Goal: Ask a question: Seek information or help from site administrators or community

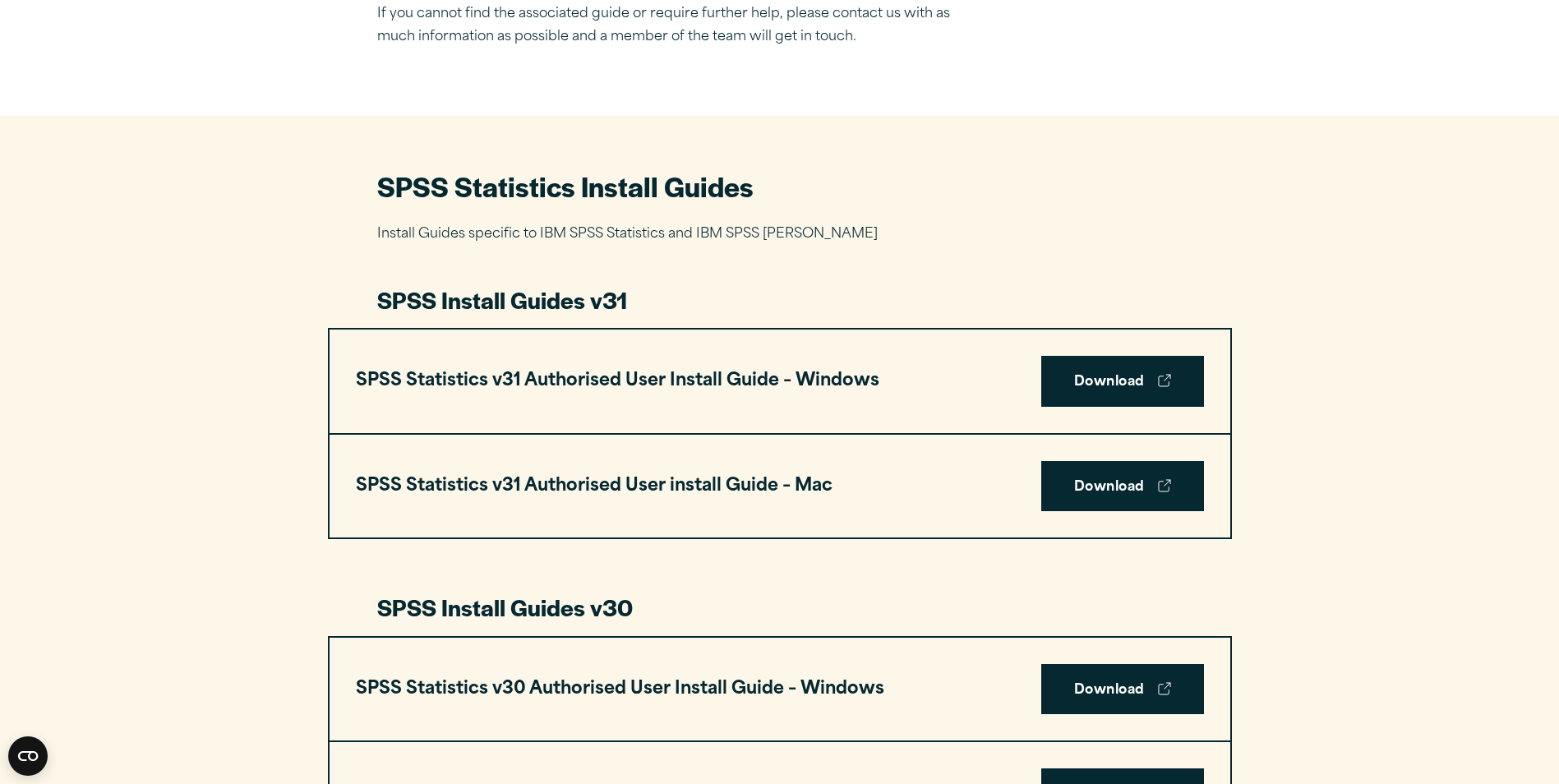
scroll to position [657, 0]
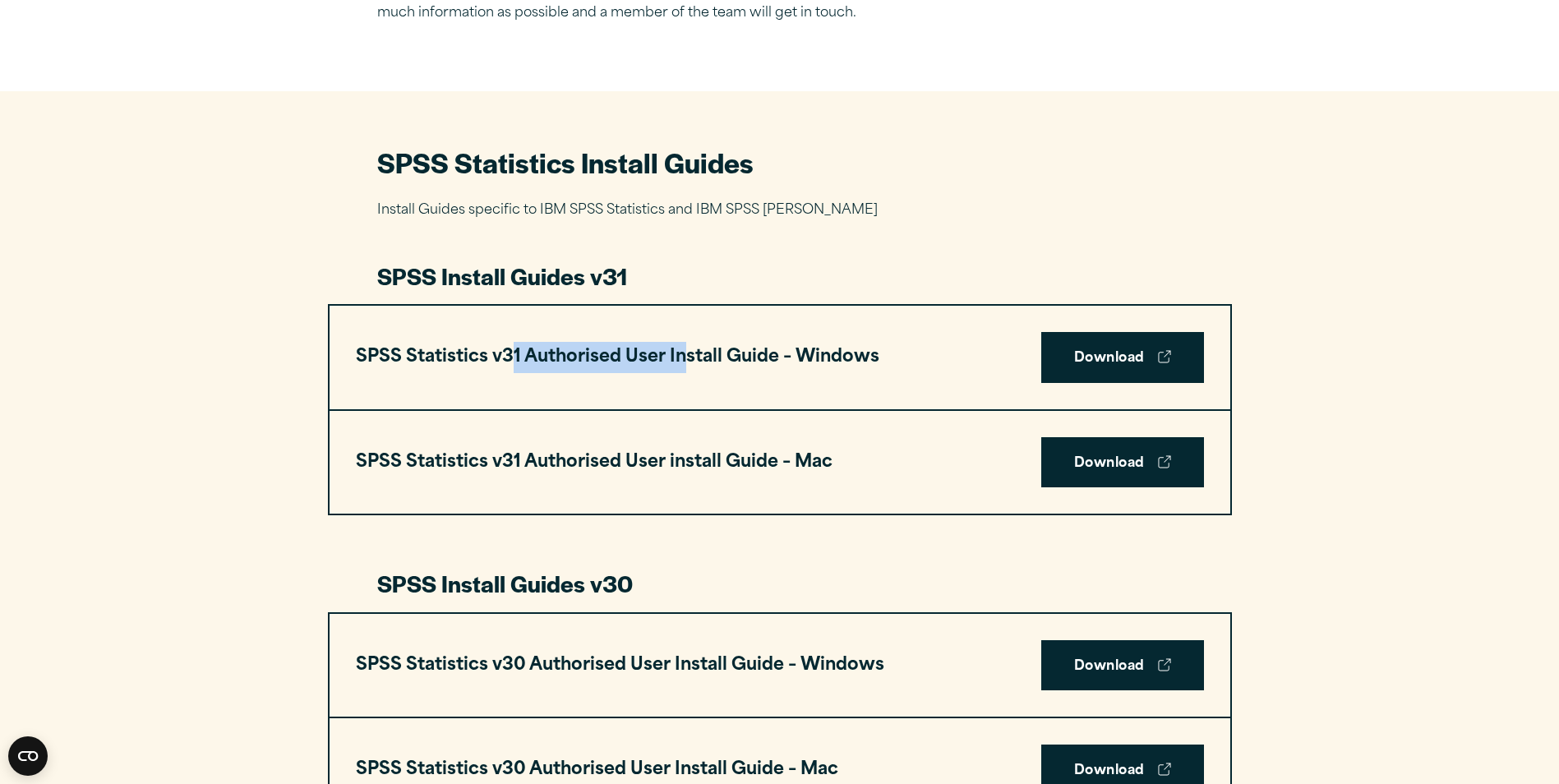
drag, startPoint x: 533, startPoint y: 361, endPoint x: 722, endPoint y: 342, distance: 190.0
click at [722, 342] on h3 "SPSS Statistics v31 Authorised User Install Guide – Windows" at bounding box center [616, 357] width 523 height 31
click at [773, 387] on div "SPSS Statistics v31 Authorised User Install Guide – Windows Download" at bounding box center [780, 357] width 900 height 104
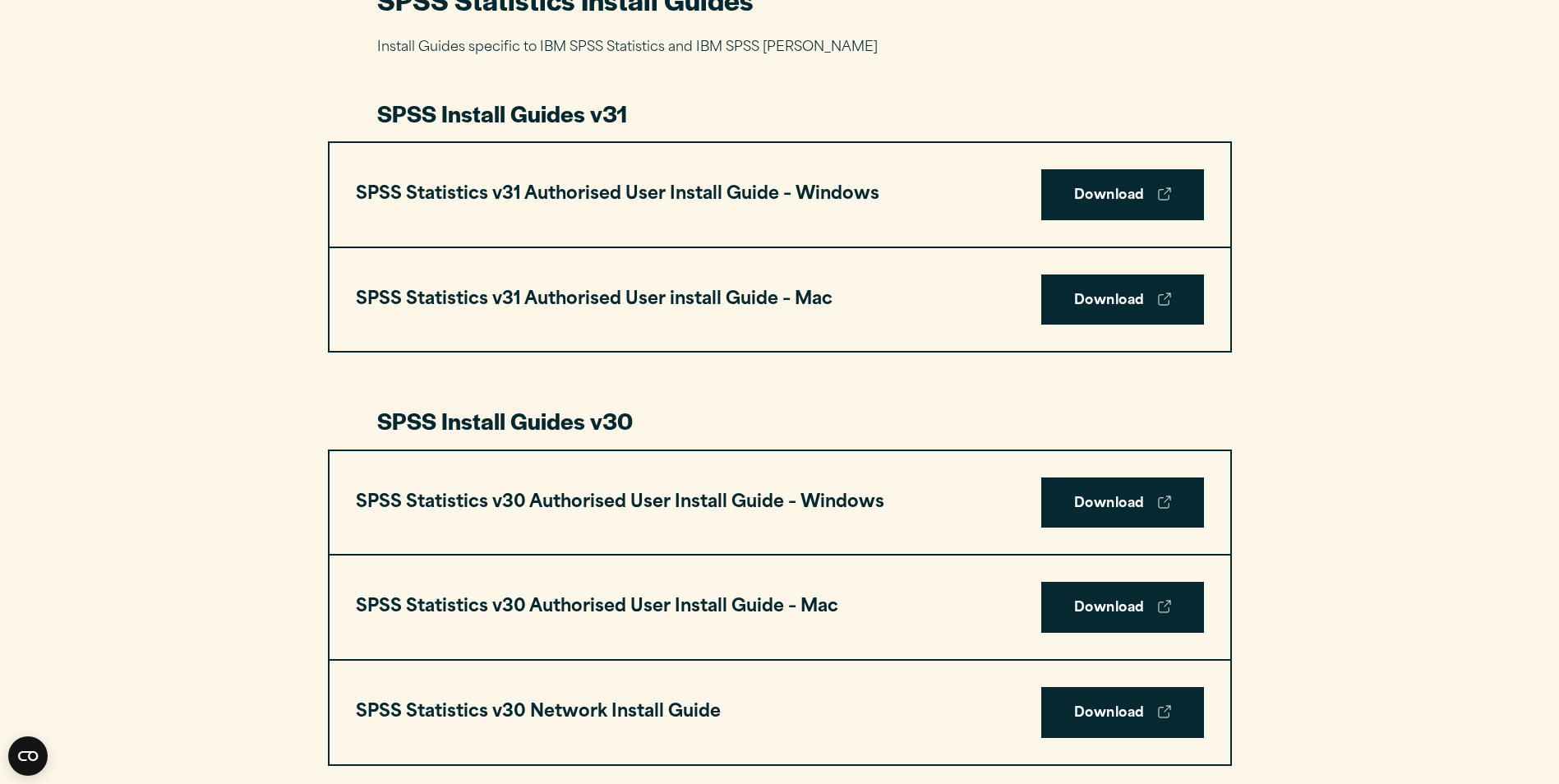
scroll to position [822, 0]
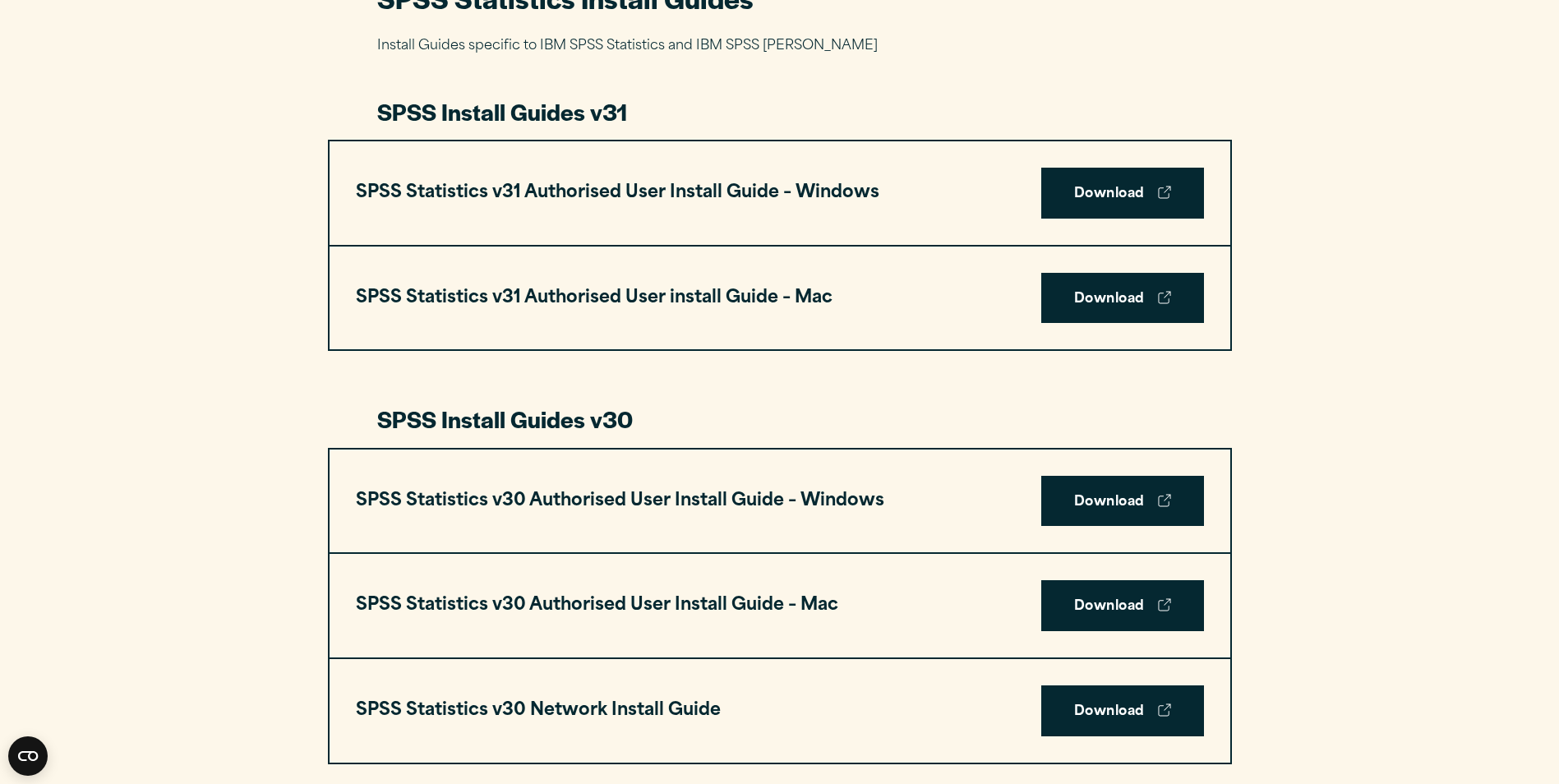
click at [753, 409] on h3 "SPSS Install Guides v30" at bounding box center [780, 418] width 805 height 31
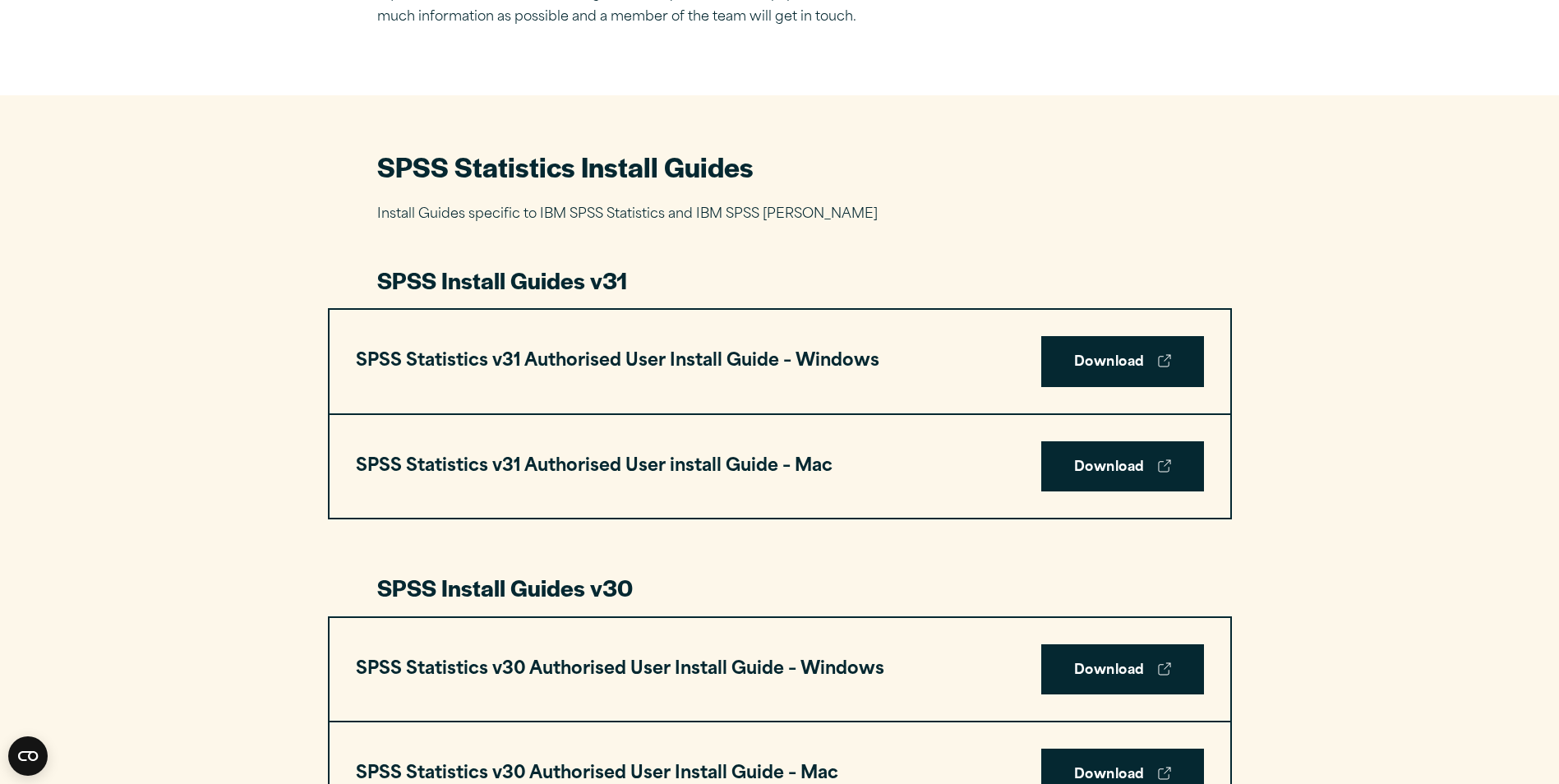
scroll to position [657, 0]
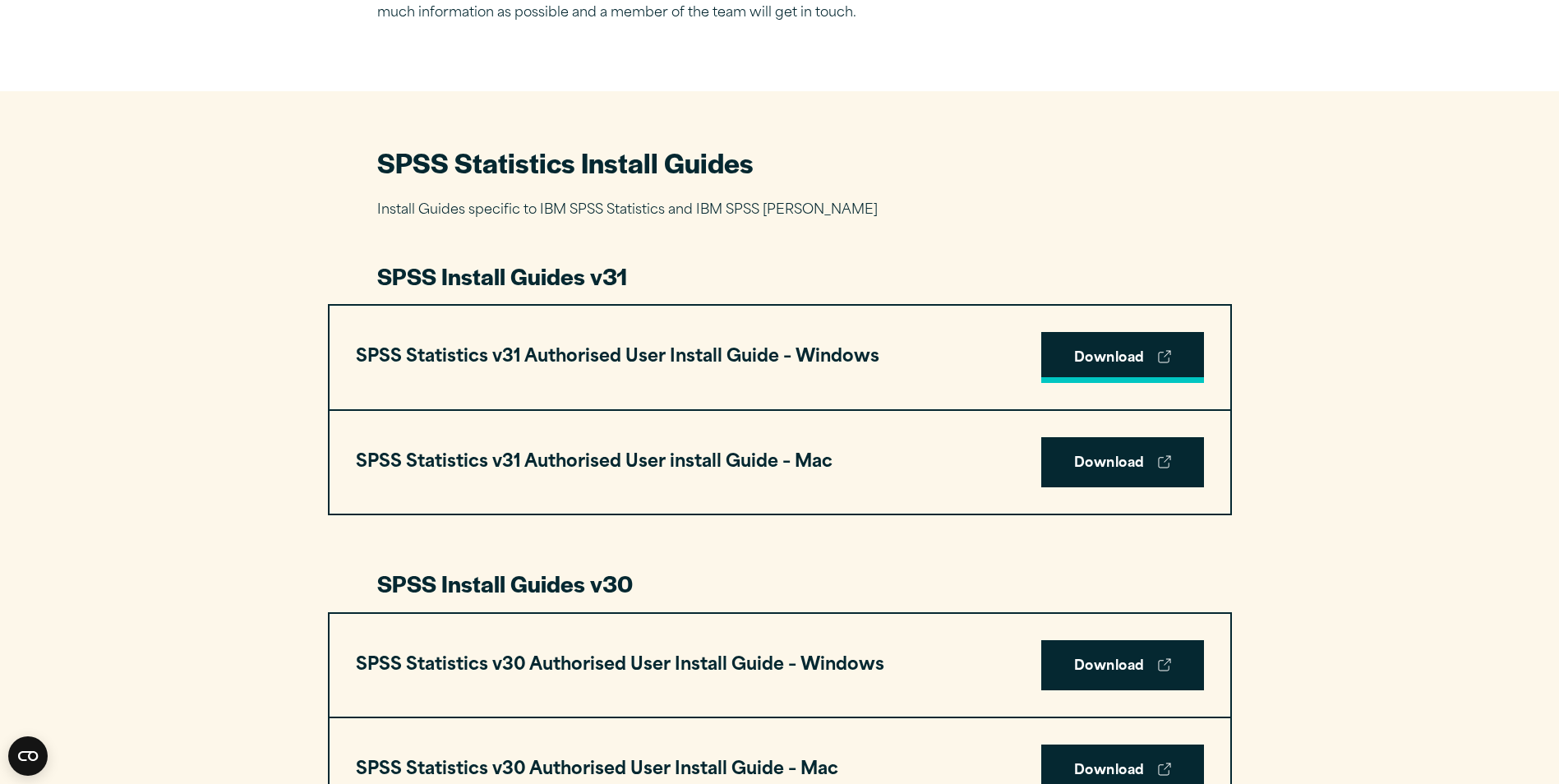
click at [1118, 362] on link "Download" at bounding box center [1123, 357] width 163 height 51
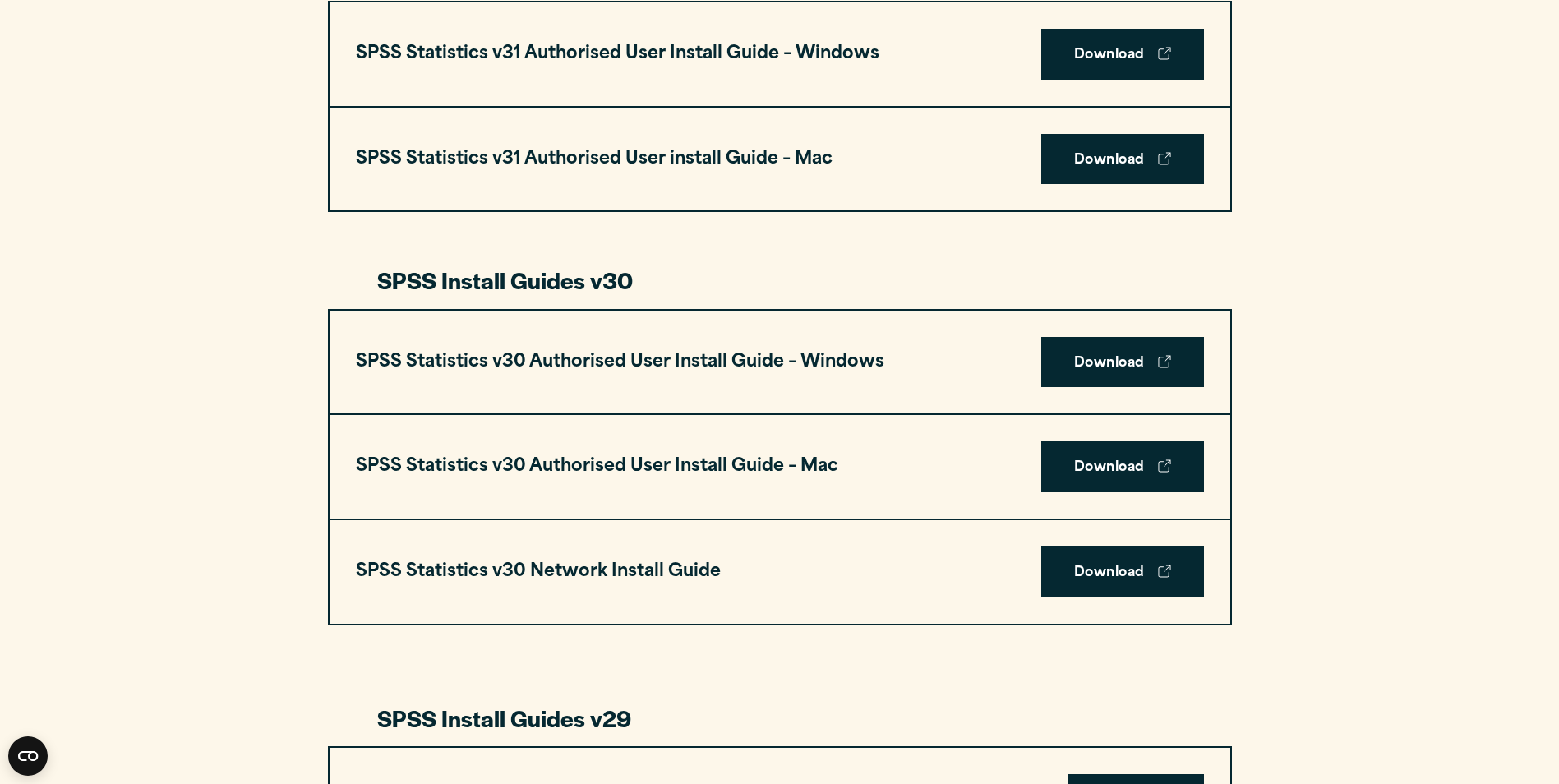
scroll to position [986, 0]
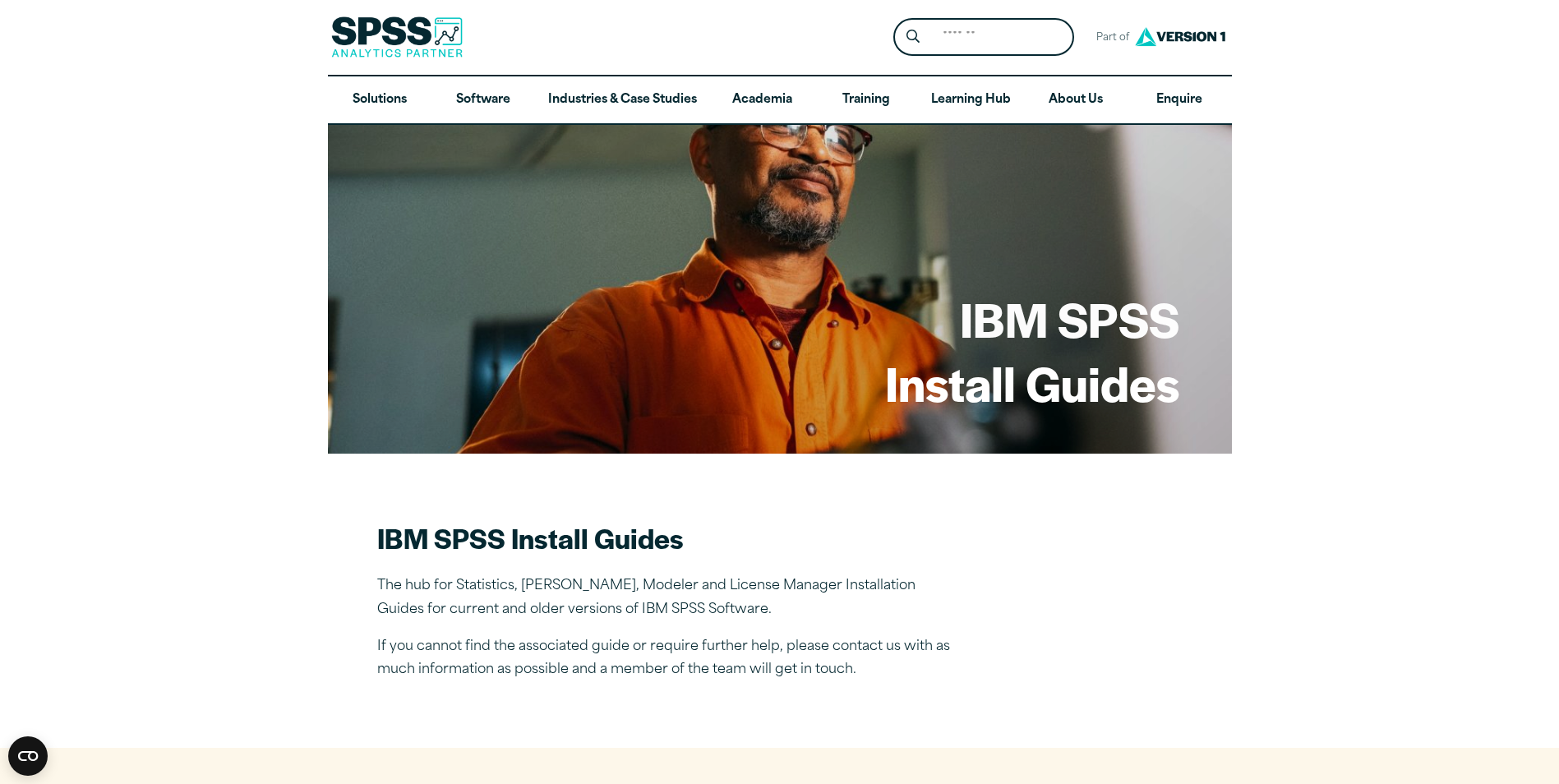
scroll to position [0, 0]
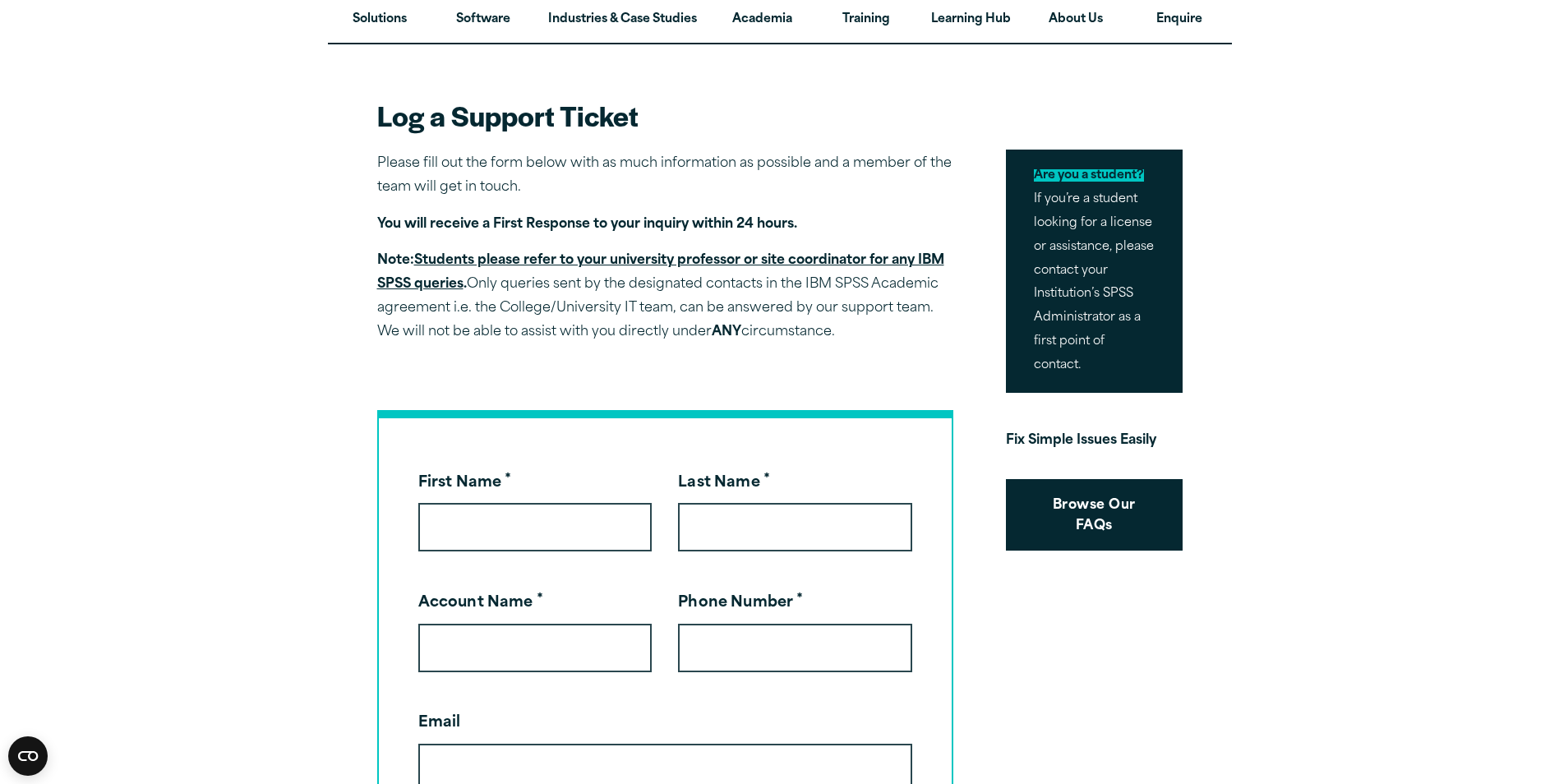
scroll to position [82, 0]
click at [672, 376] on div at bounding box center [665, 383] width 576 height 53
click at [730, 407] on div at bounding box center [665, 383] width 576 height 53
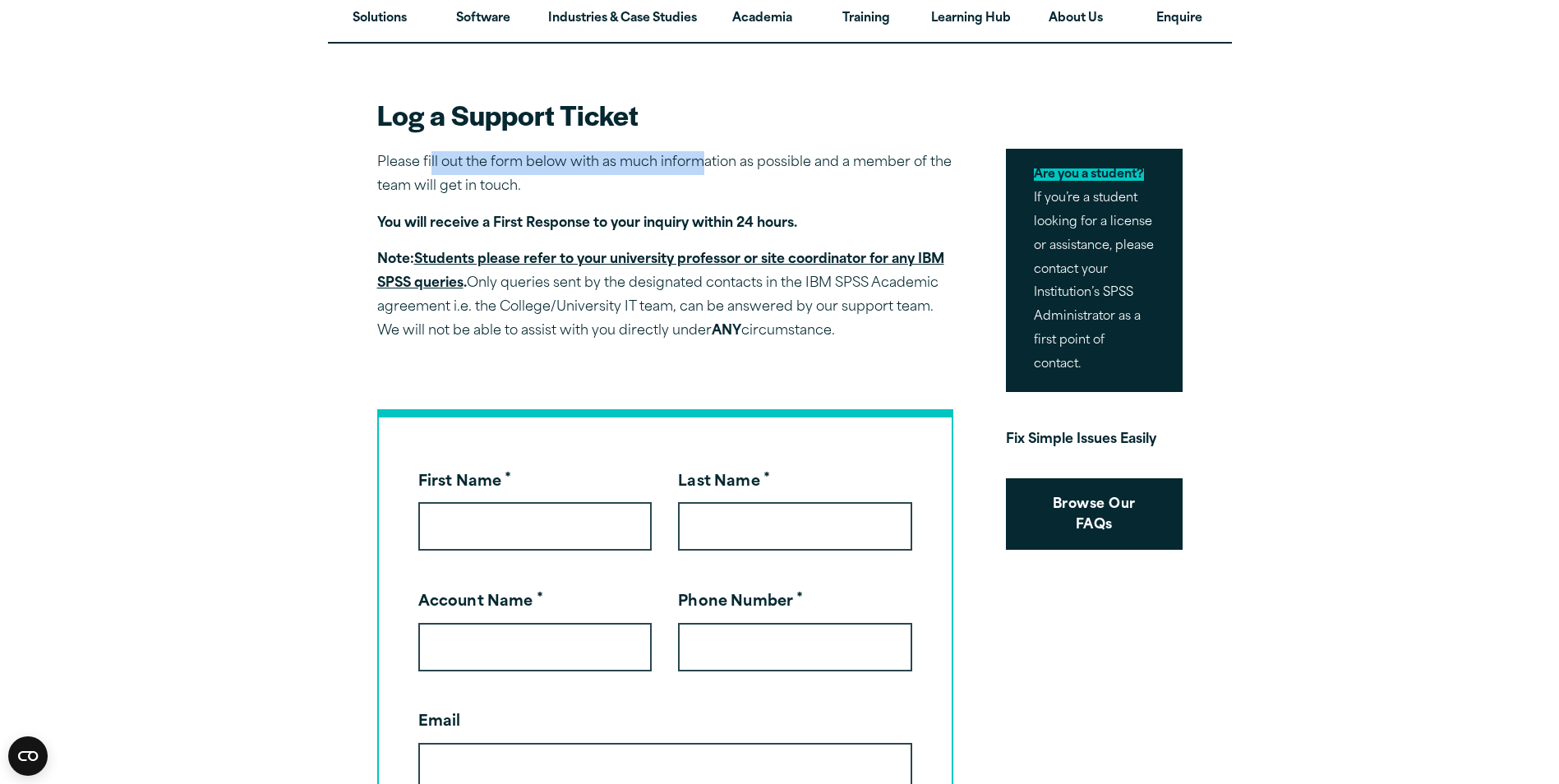
drag, startPoint x: 456, startPoint y: 160, endPoint x: 720, endPoint y: 176, distance: 264.5
click at [709, 172] on p "Please fill out the form below with as much information as possible and a membe…" at bounding box center [665, 174] width 576 height 48
click at [834, 215] on p "You will receive a First Response to your inquiry within 24 hours." at bounding box center [665, 223] width 576 height 24
click at [788, 364] on div at bounding box center [665, 383] width 576 height 53
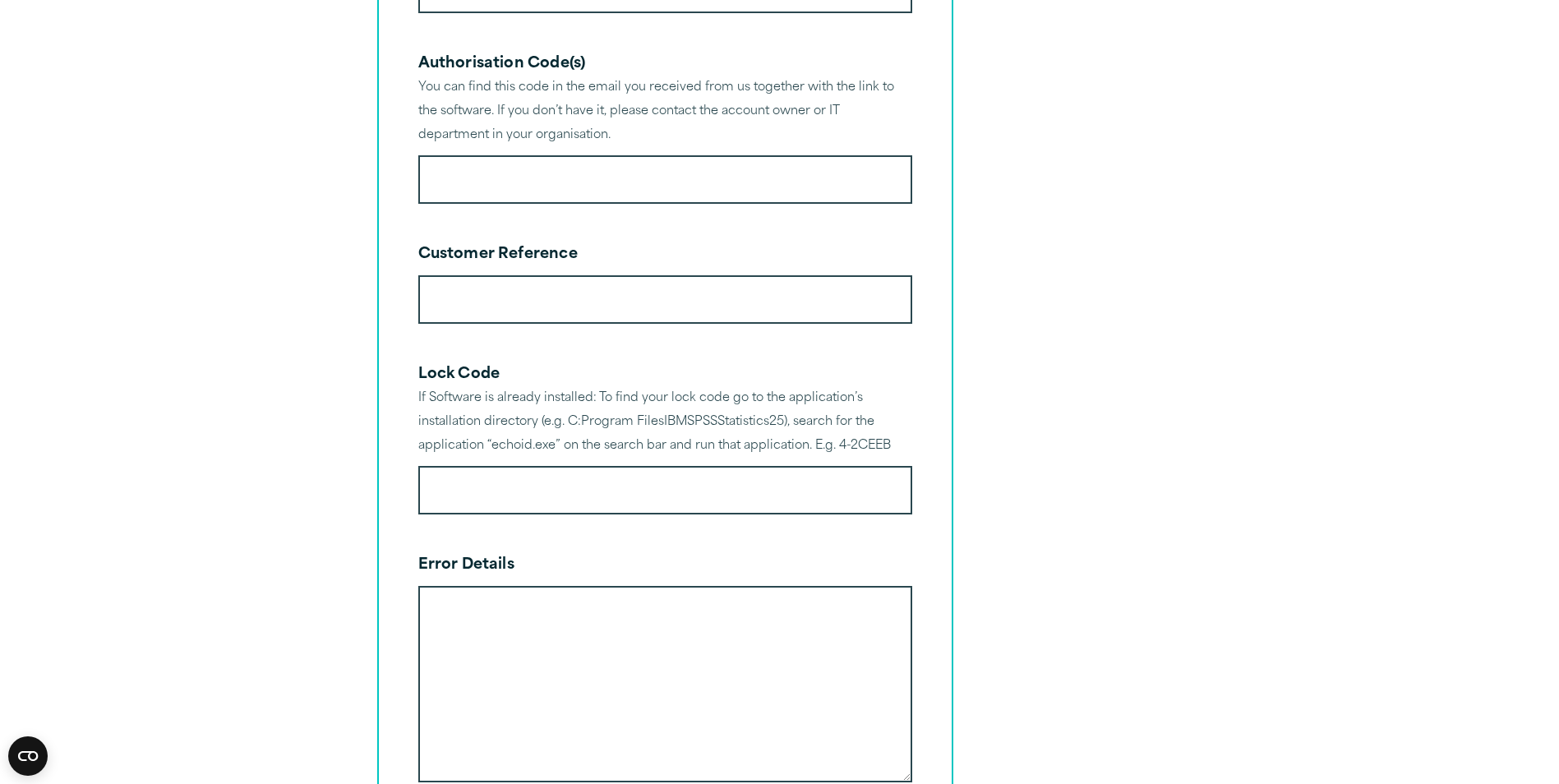
scroll to position [1233, 0]
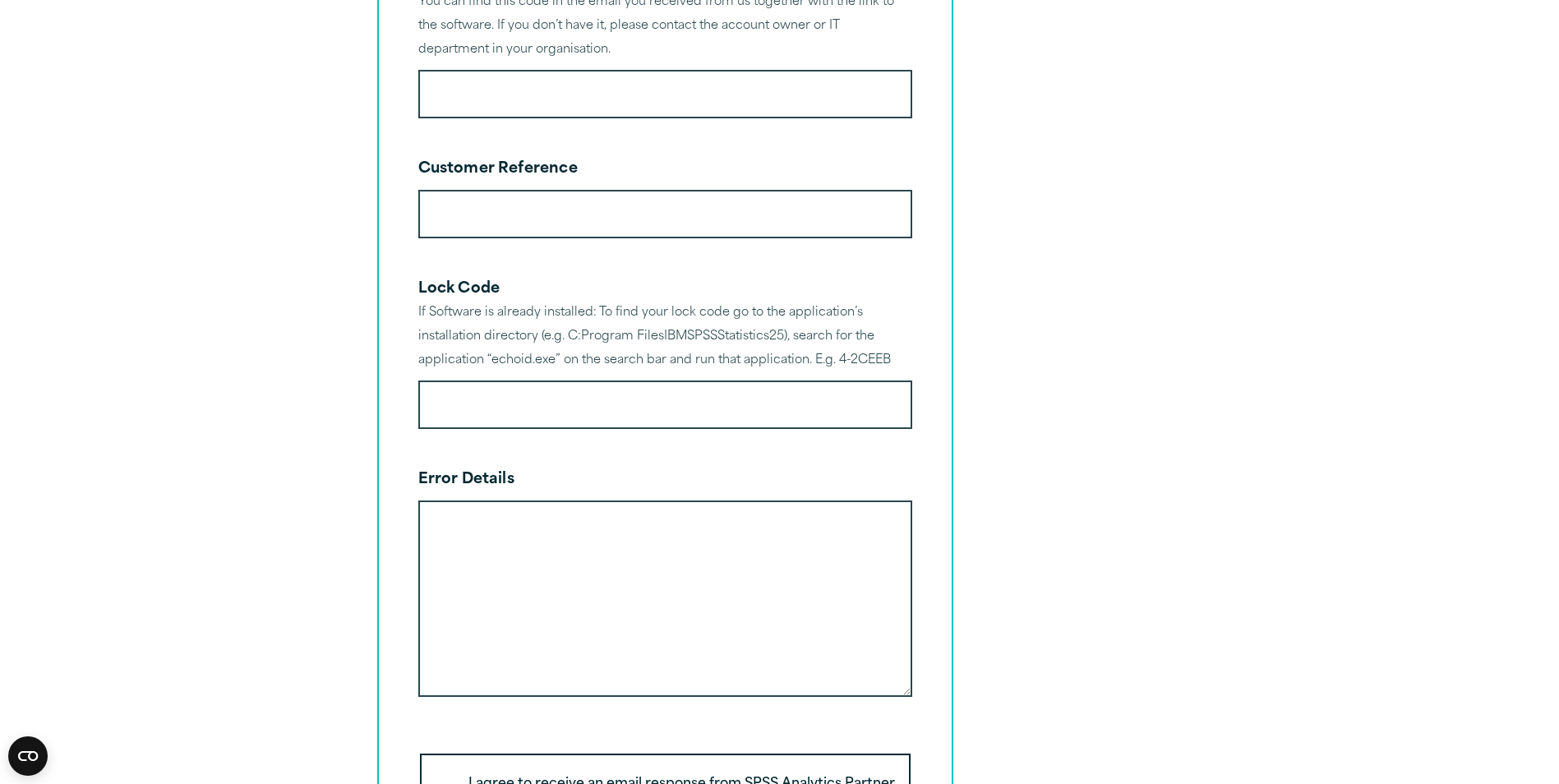
click at [753, 393] on input "Lock Code" at bounding box center [665, 404] width 494 height 48
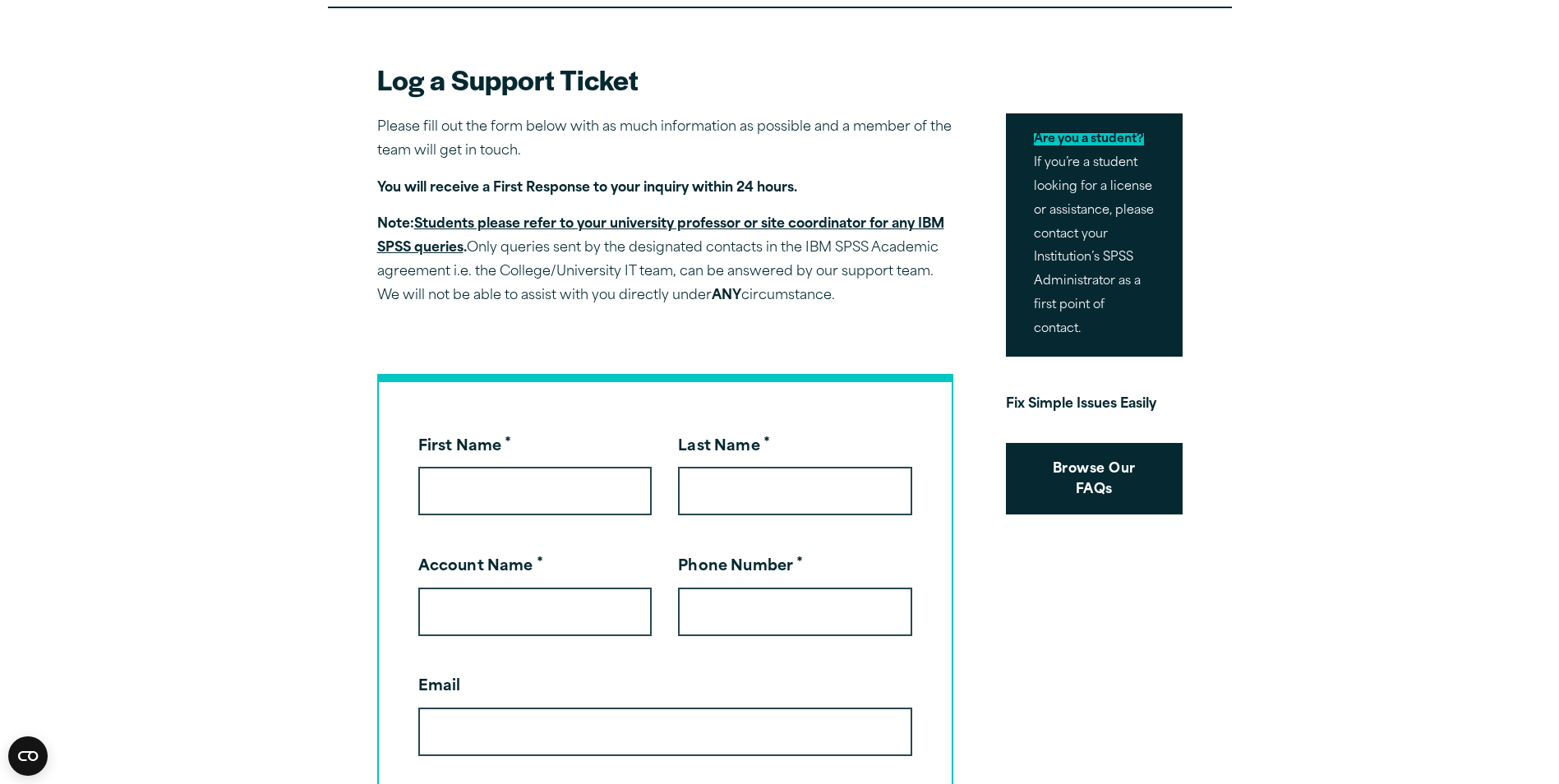
scroll to position [82, 0]
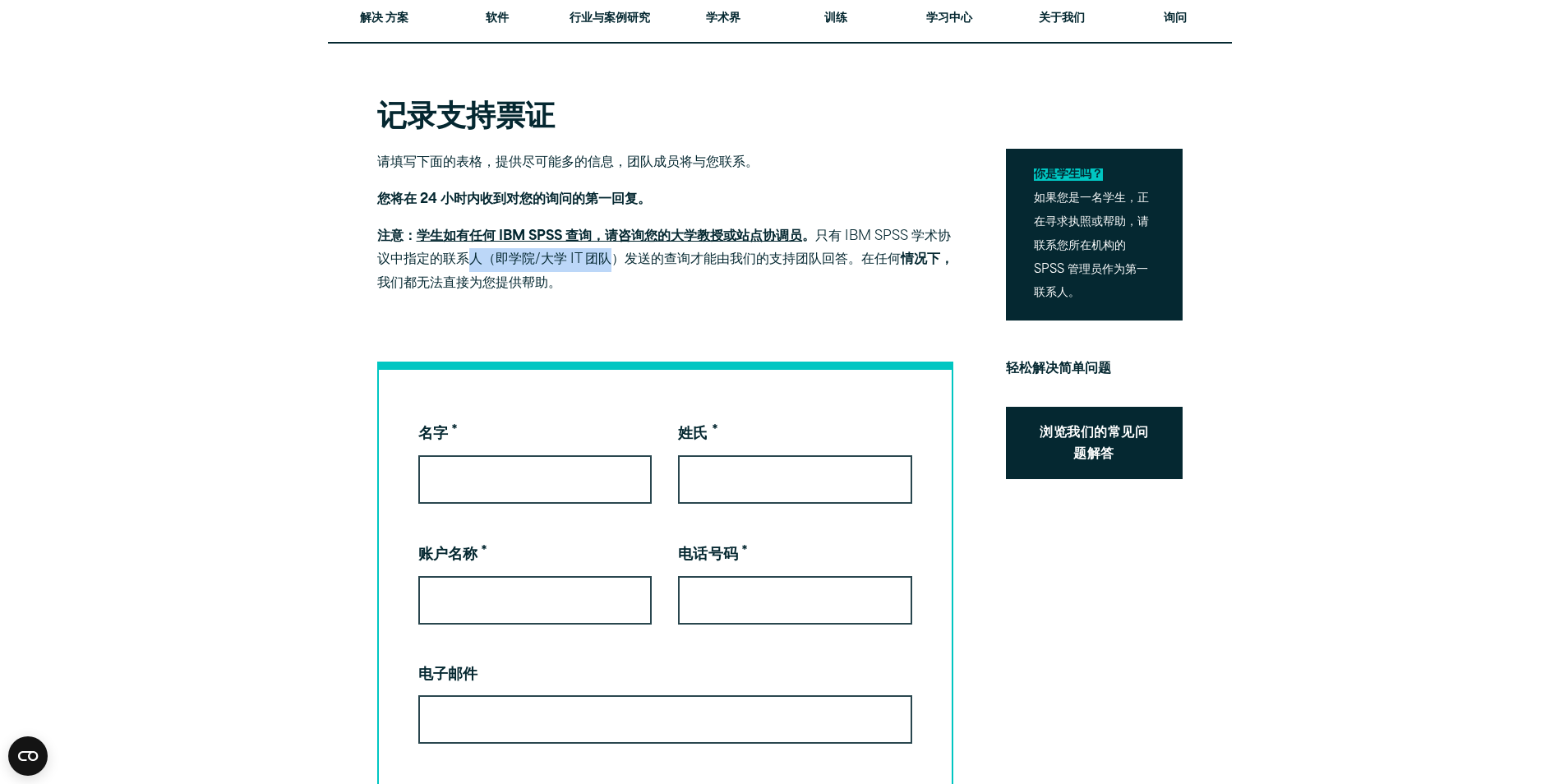
drag, startPoint x: 514, startPoint y: 259, endPoint x: 638, endPoint y: 279, distance: 125.6
click at [628, 272] on p "注意： 学生如有任何 IBM SPSS 查询，请咨询您的大学教授或站点协调员 。 只有 IBM SPSS 学术协议中指定的联系人（即学院/大学 IT 团队）发…" at bounding box center [665, 260] width 576 height 71
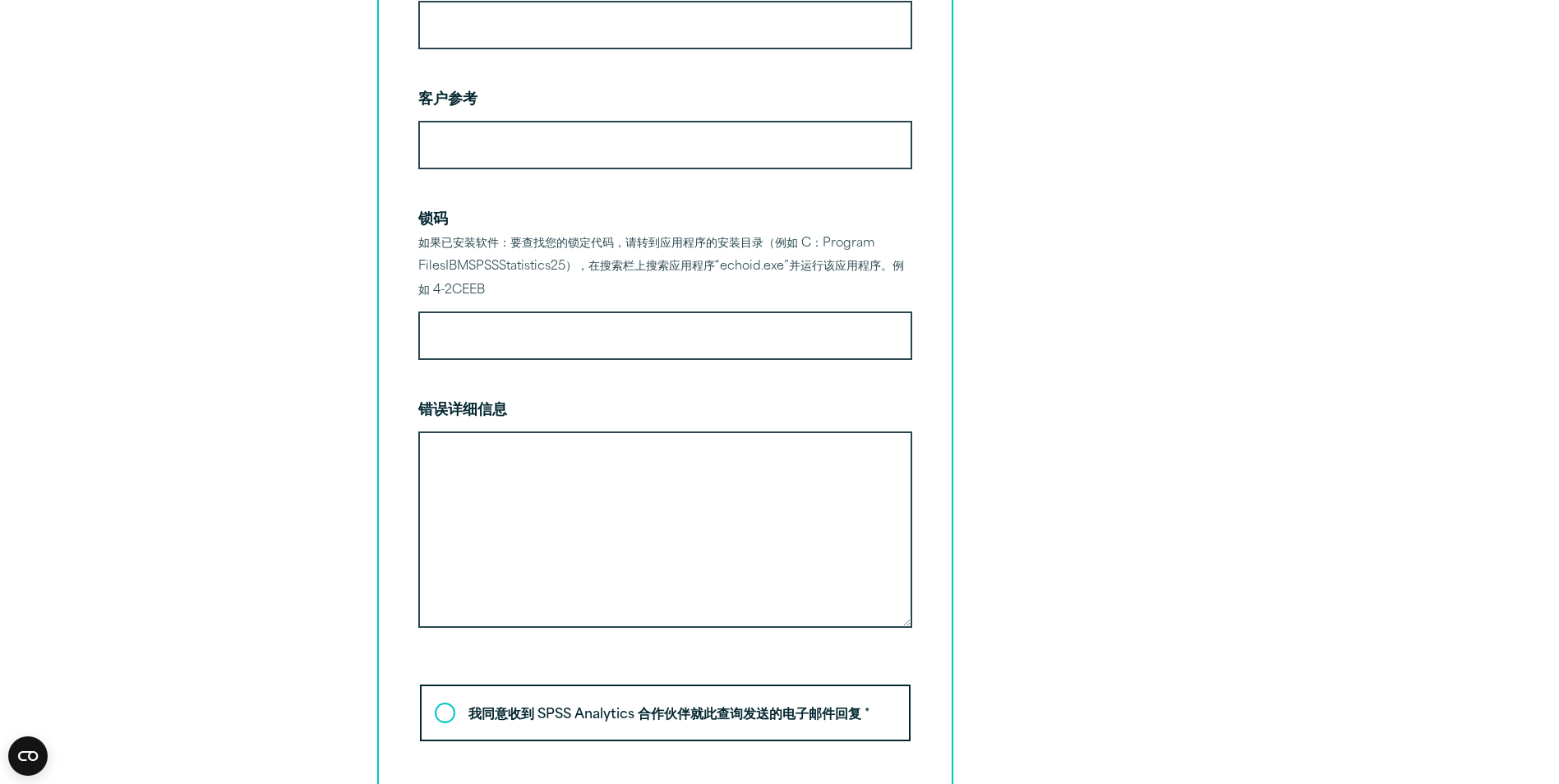
scroll to position [1233, 0]
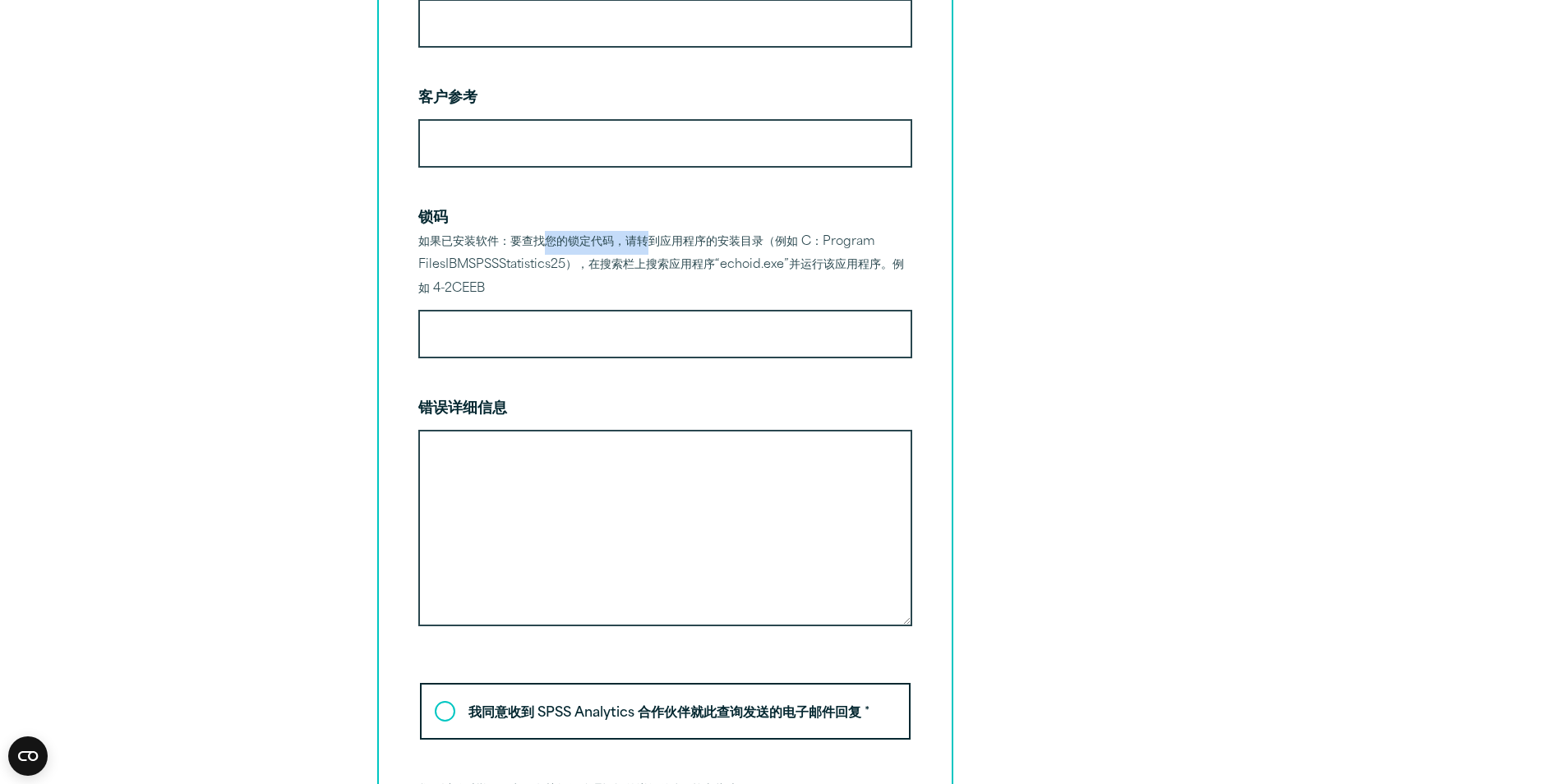
drag, startPoint x: 543, startPoint y: 253, endPoint x: 644, endPoint y: 266, distance: 101.8
click at [650, 261] on div "如果已安装软件：要查找您的锁定代码，请转到应用程序的安装目录（例如 C：Program FilesIBMSPSSStatistics25），在搜索栏上搜索应用…" at bounding box center [665, 266] width 494 height 71
drag, startPoint x: 585, startPoint y: 295, endPoint x: 579, endPoint y: 274, distance: 21.8
click at [584, 295] on div "如果已安装软件：要查找您的锁定代码，请转到应用程序的安装目录（例如 C：Program FilesIBMSPSSStatistics25），在搜索栏上搜索应用…" at bounding box center [665, 266] width 494 height 71
drag, startPoint x: 592, startPoint y: 276, endPoint x: 811, endPoint y: 284, distance: 219.1
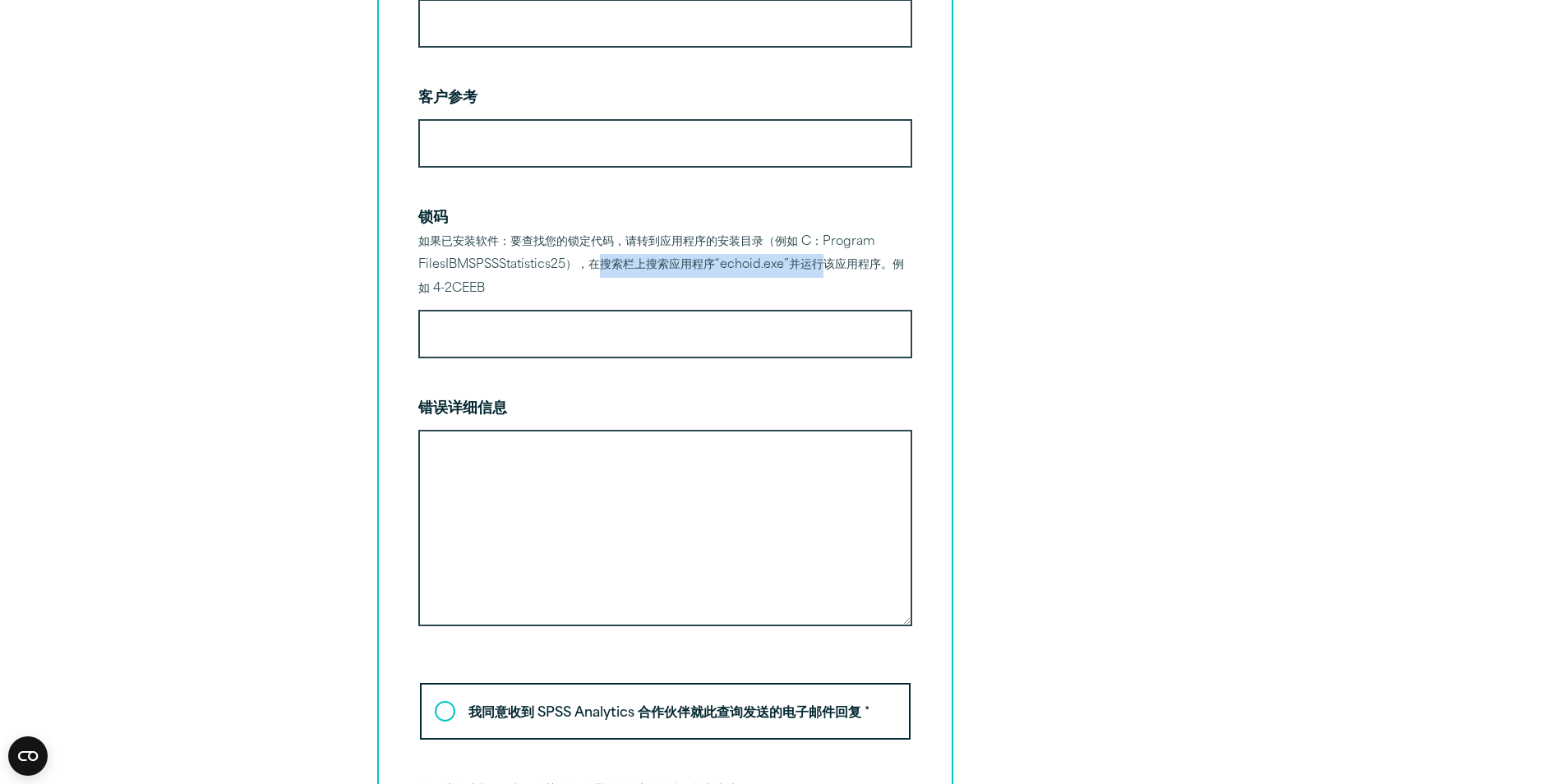
click at [811, 284] on div "如果已安装软件：要查找您的锁定代码，请转到应用程序的安装目录（例如 C：Program FilesIBMSPSSStatistics25），在搜索栏上搜索应用…" at bounding box center [665, 266] width 494 height 71
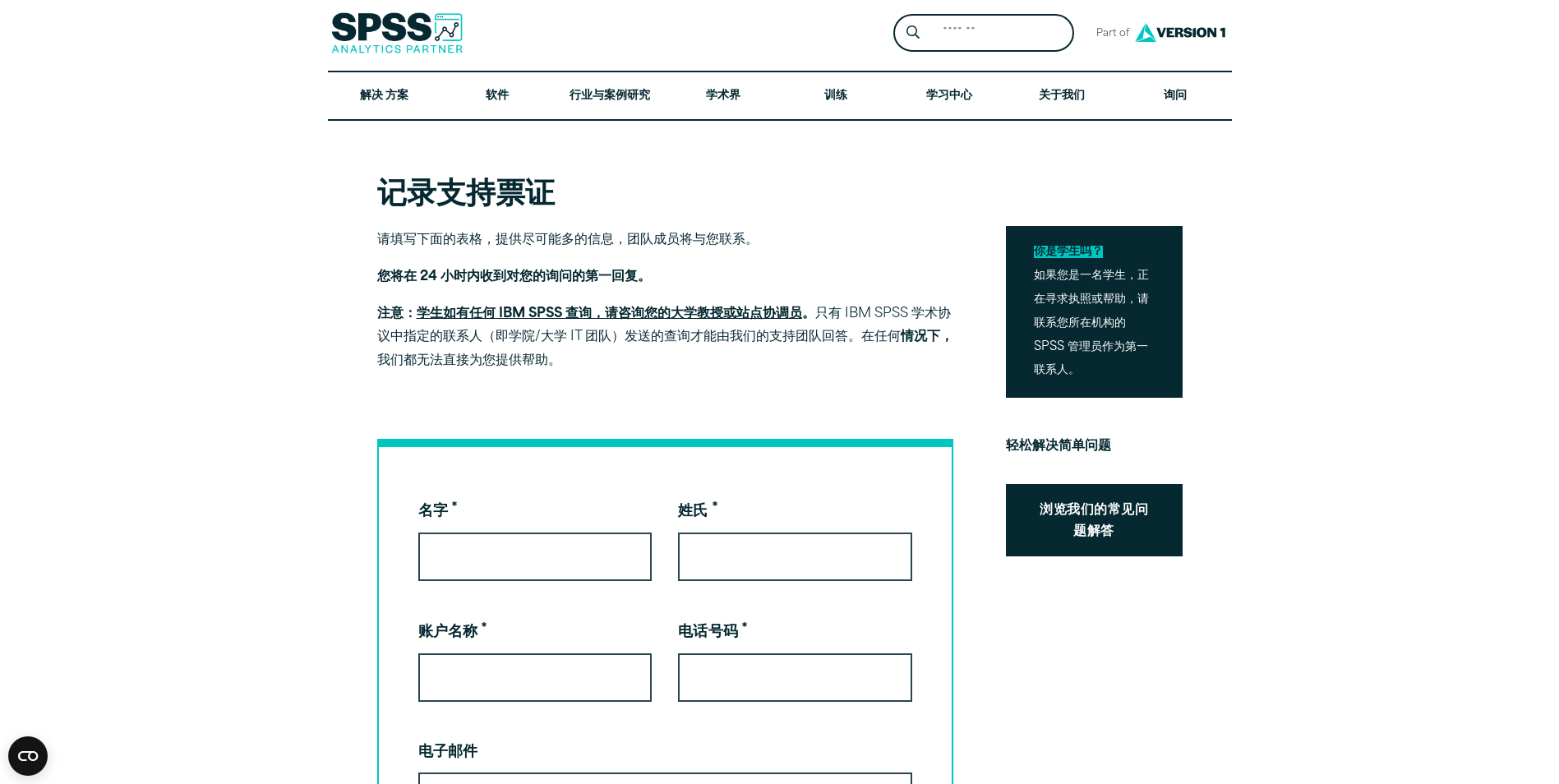
scroll to position [0, 0]
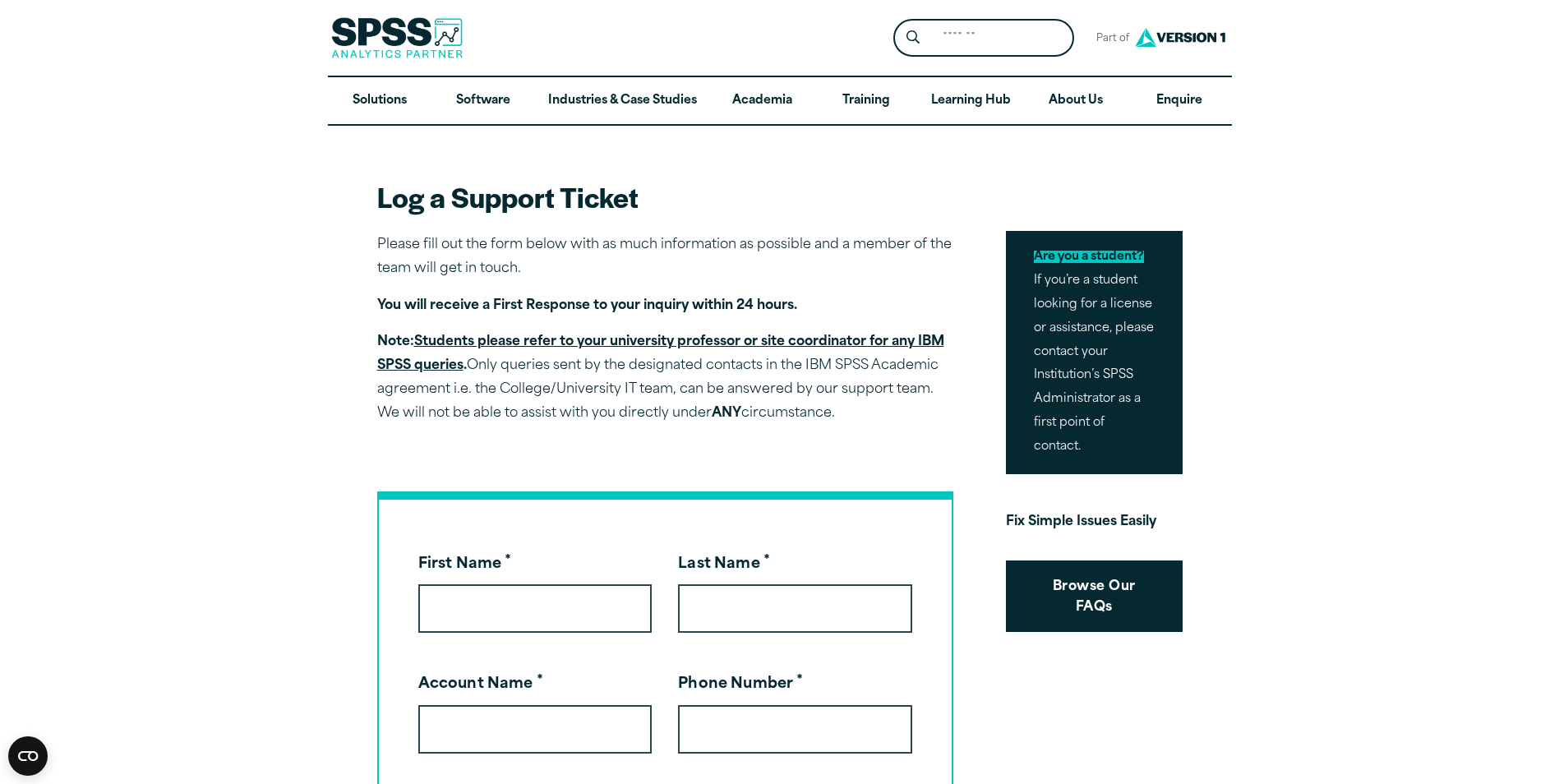
click at [854, 302] on p "You will receive a First Response to your inquiry within 24 hours." at bounding box center [665, 305] width 576 height 24
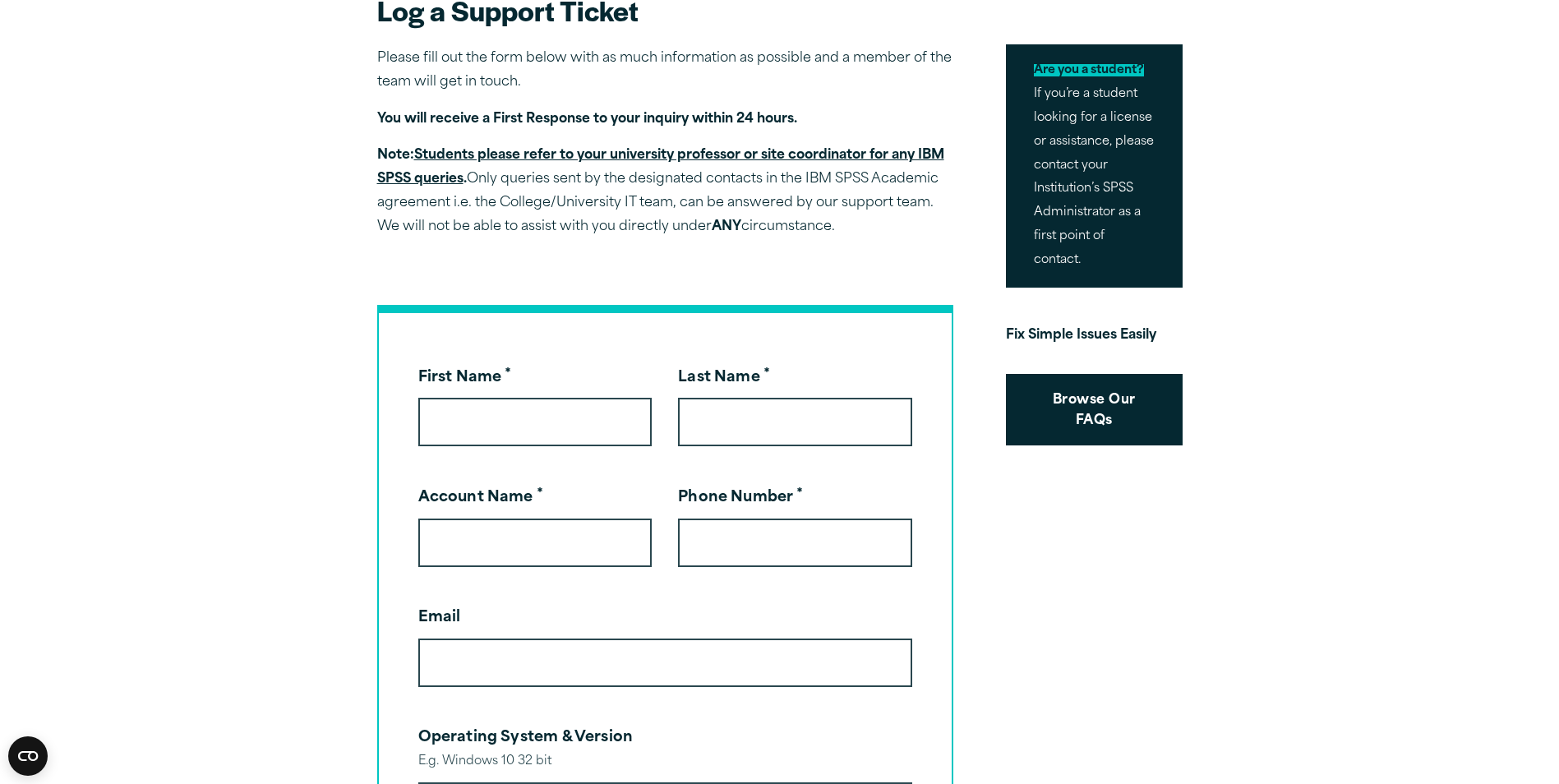
scroll to position [329, 0]
